Goal: Navigation & Orientation: Understand site structure

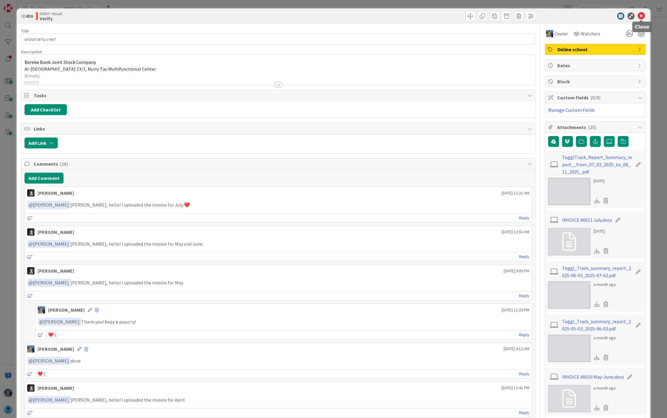
click at [640, 14] on icon at bounding box center [641, 15] width 7 height 7
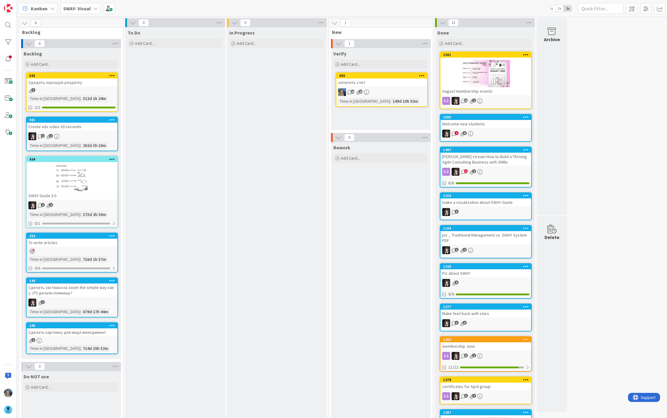
click at [167, 137] on div "To Do Add Card..." at bounding box center [174, 260] width 99 height 466
click at [87, 11] on b "SWAY- Visual" at bounding box center [77, 8] width 28 height 6
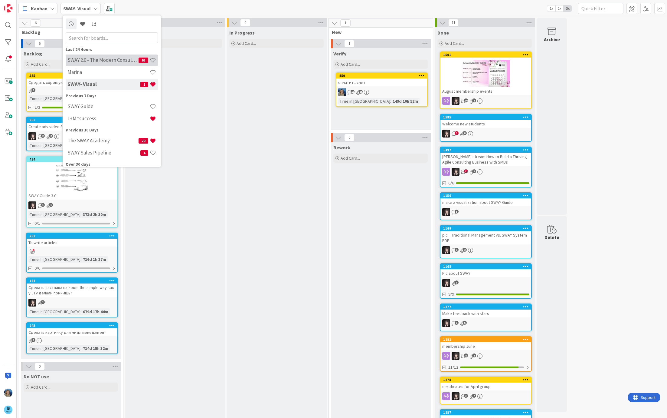
click at [114, 60] on h4 "SWAY 2.0 - The Modern Consulting Blueprint" at bounding box center [102, 60] width 71 height 6
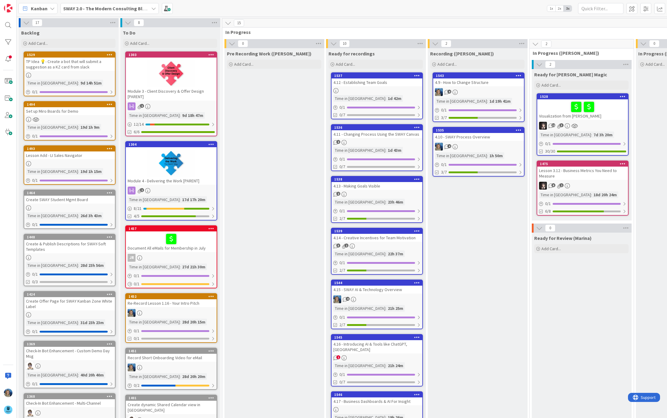
click at [270, 199] on div "Pre Recording Work ([PERSON_NAME]) Add Card..." at bounding box center [274, 325] width 99 height 555
click at [400, 85] on div "4.12 - Establishing Team Goals" at bounding box center [377, 82] width 91 height 8
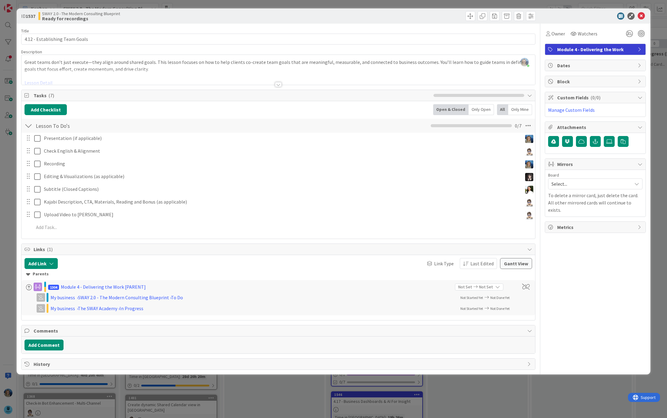
click at [157, 77] on div at bounding box center [278, 76] width 514 height 15
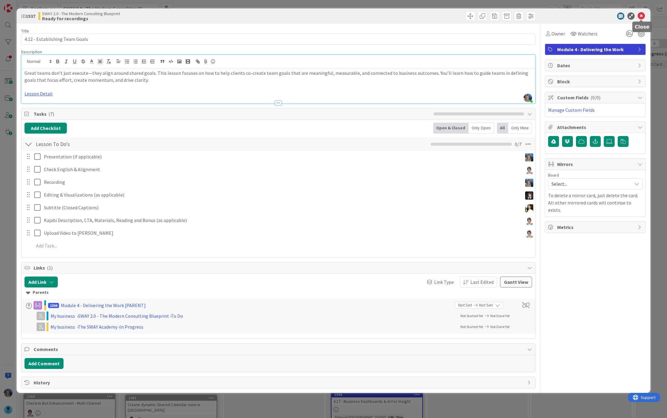
click at [641, 16] on icon at bounding box center [641, 15] width 7 height 7
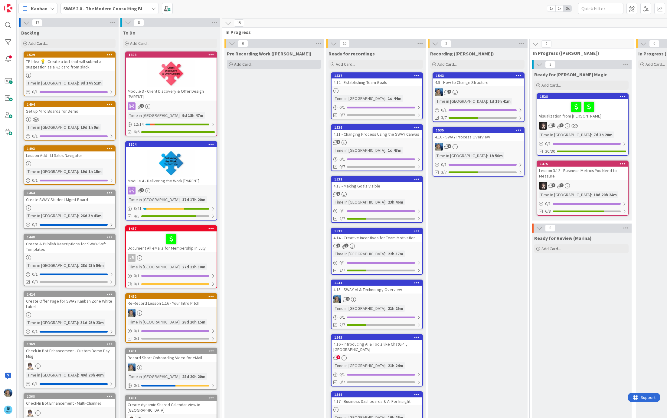
click at [260, 62] on div "Add Card..." at bounding box center [274, 64] width 94 height 9
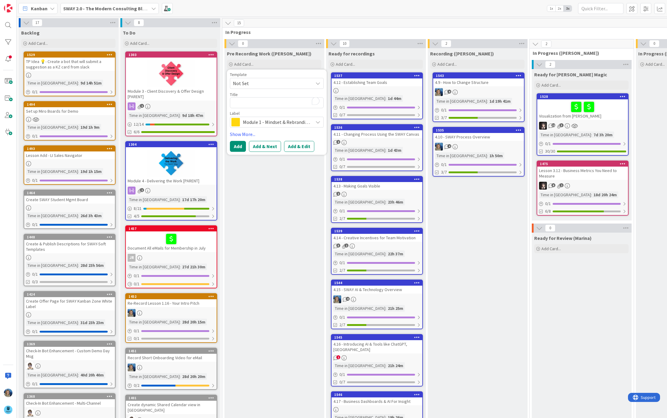
click at [266, 172] on div "Pre Recording Work ([PERSON_NAME]) Add Card... Template Not Set Title 0 / 128 L…" at bounding box center [274, 325] width 99 height 555
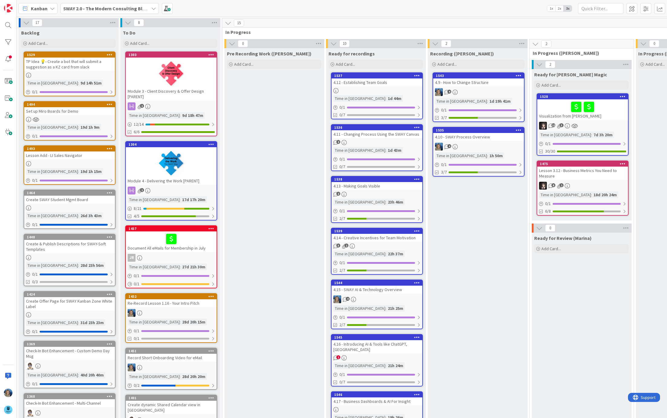
click at [207, 167] on div at bounding box center [171, 162] width 91 height 27
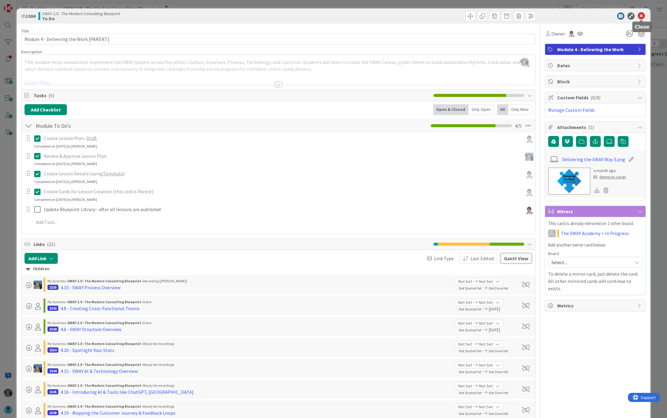
click at [642, 15] on icon at bounding box center [641, 15] width 7 height 7
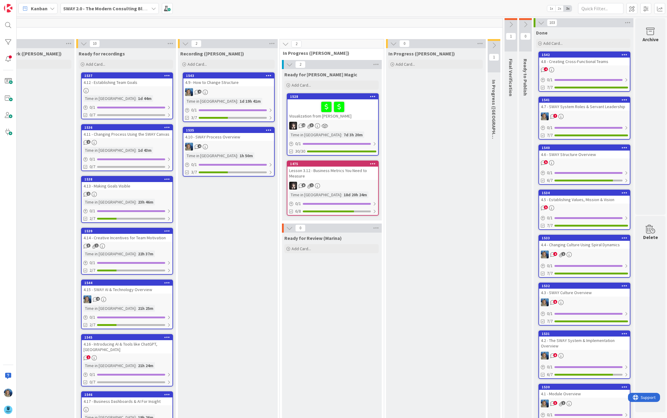
click at [553, 8] on span "1x" at bounding box center [551, 8] width 8 height 6
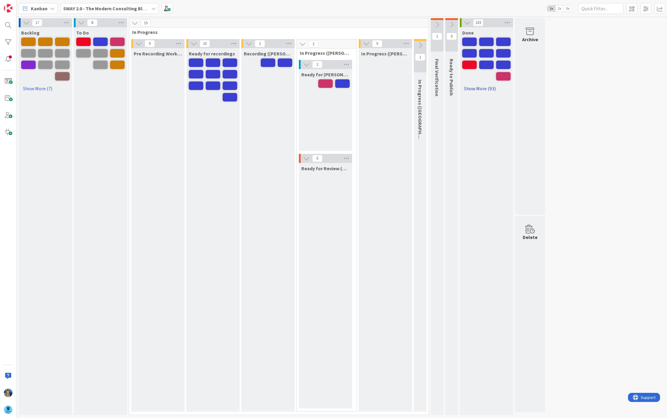
click at [477, 87] on link "Show More (93)" at bounding box center [486, 89] width 48 height 10
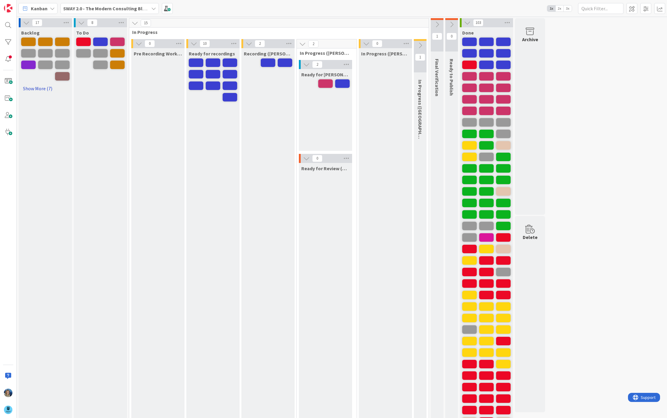
click at [41, 88] on link "Show More (7)" at bounding box center [45, 89] width 48 height 10
click at [657, 9] on span at bounding box center [660, 8] width 11 height 11
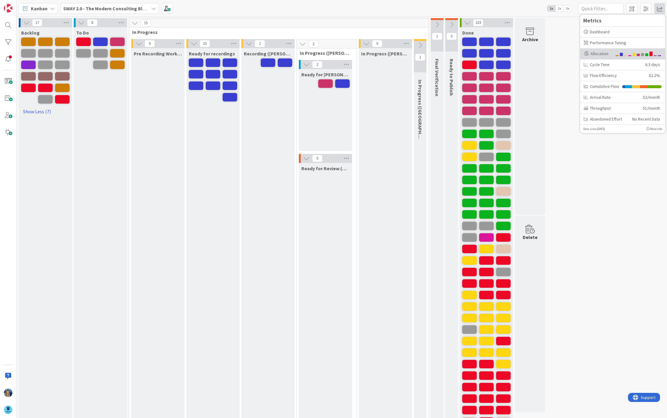
click at [629, 49] on div "Allocation" at bounding box center [622, 53] width 85 height 11
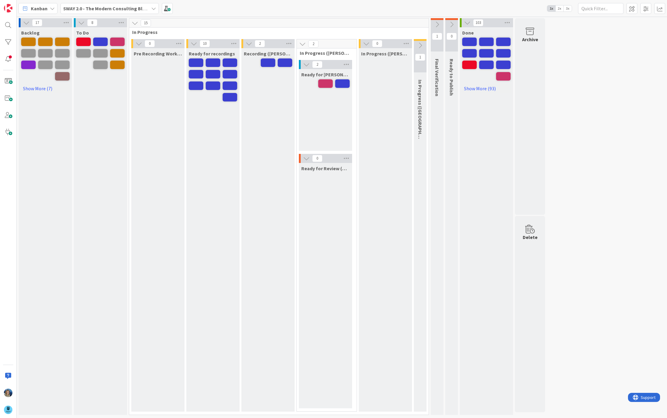
click at [129, 9] on b "SWAY 2.0 - The Modern Consulting Blueprint" at bounding box center [110, 8] width 95 height 6
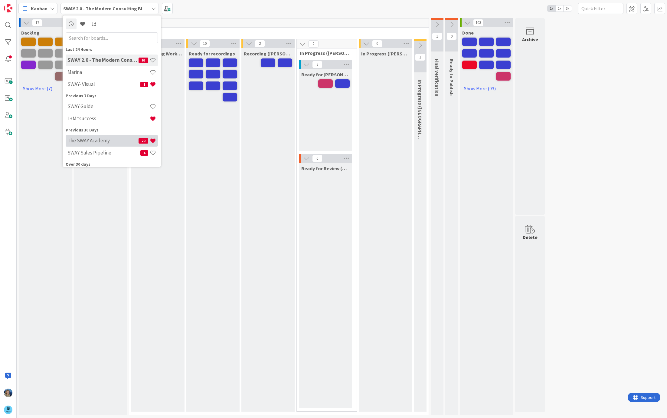
click at [104, 141] on h4 "The SWAY Academy" at bounding box center [102, 141] width 71 height 6
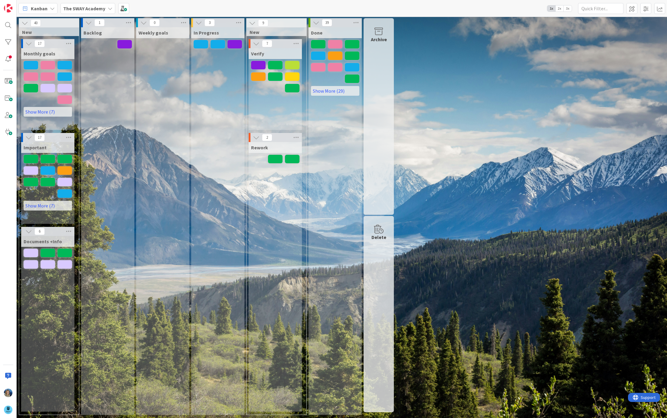
click at [568, 9] on span "3x" at bounding box center [568, 8] width 8 height 6
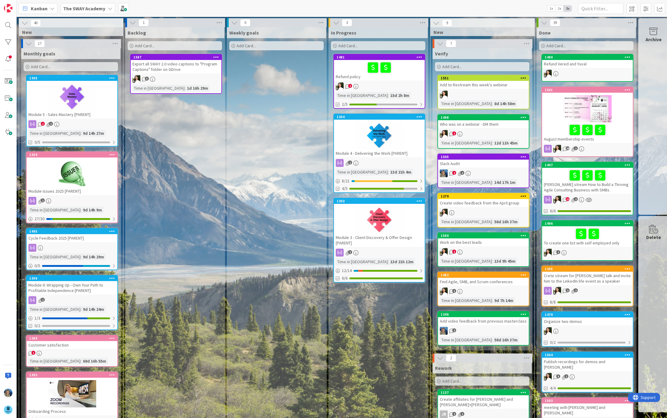
scroll to position [0, 3]
